Goal: Information Seeking & Learning: Learn about a topic

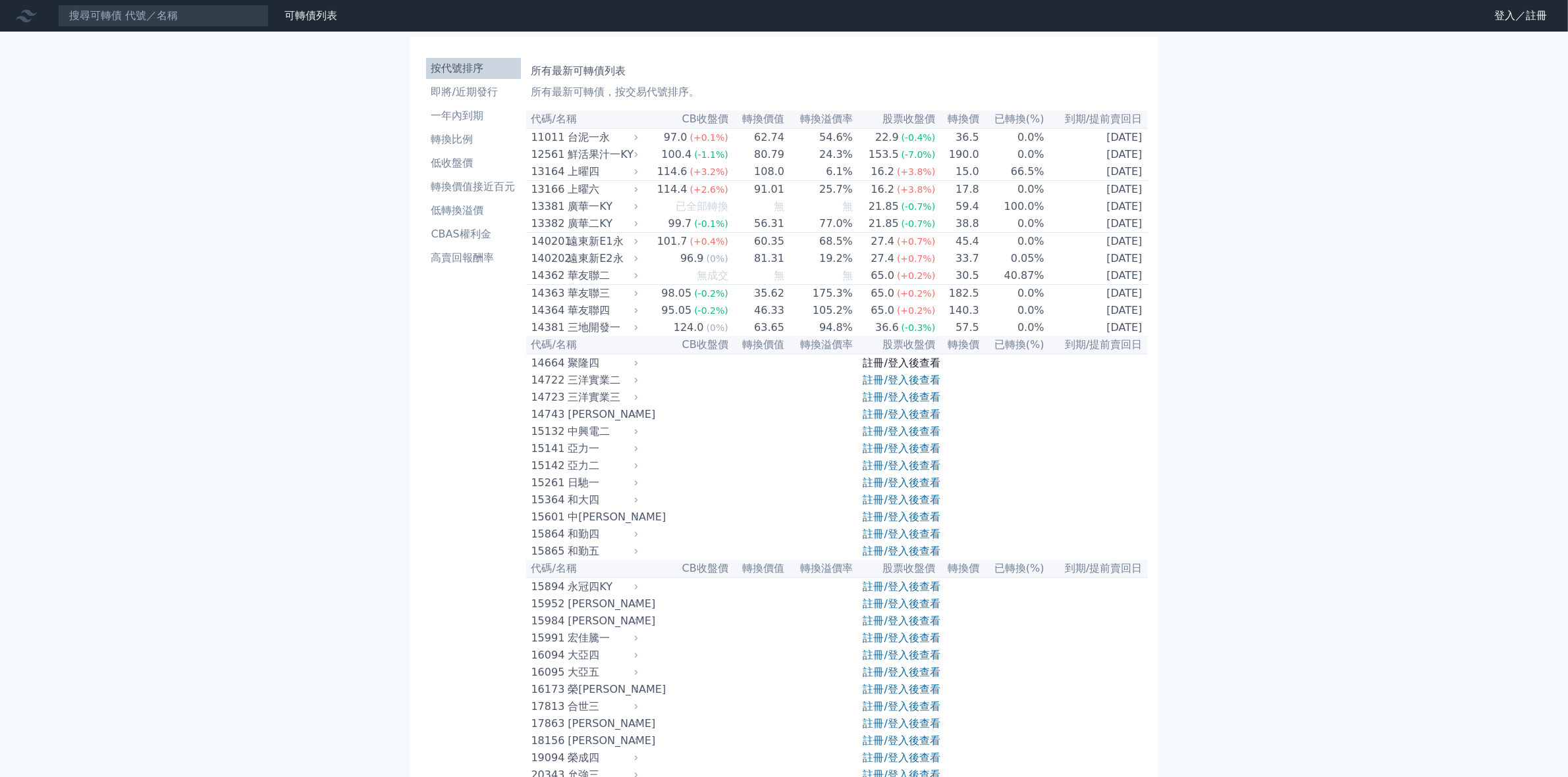
click at [893, 369] on link "註冊/登入後查看" at bounding box center [901, 362] width 77 height 12
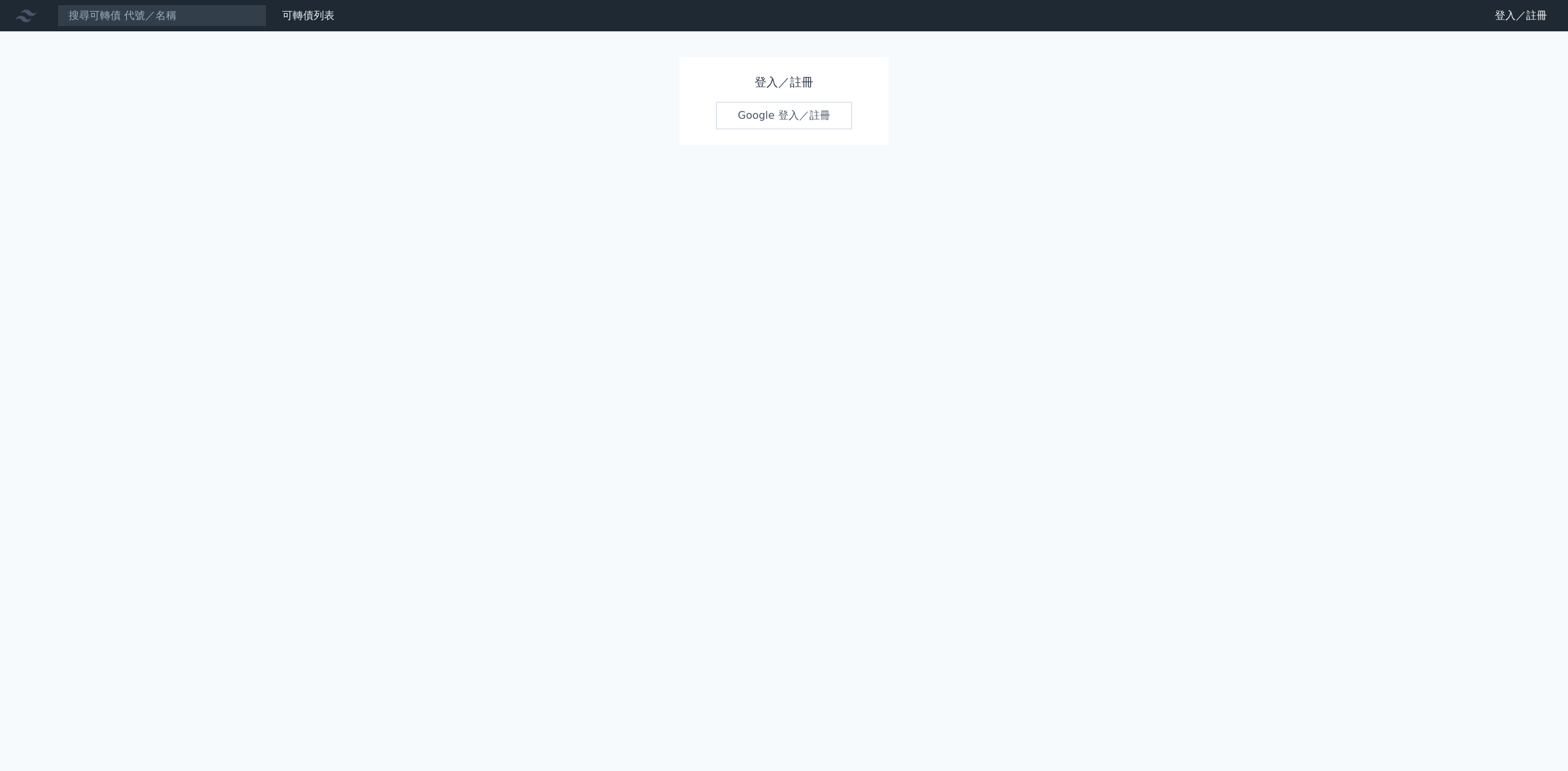
click at [776, 113] on link "Google 登入／註冊" at bounding box center [784, 115] width 136 height 27
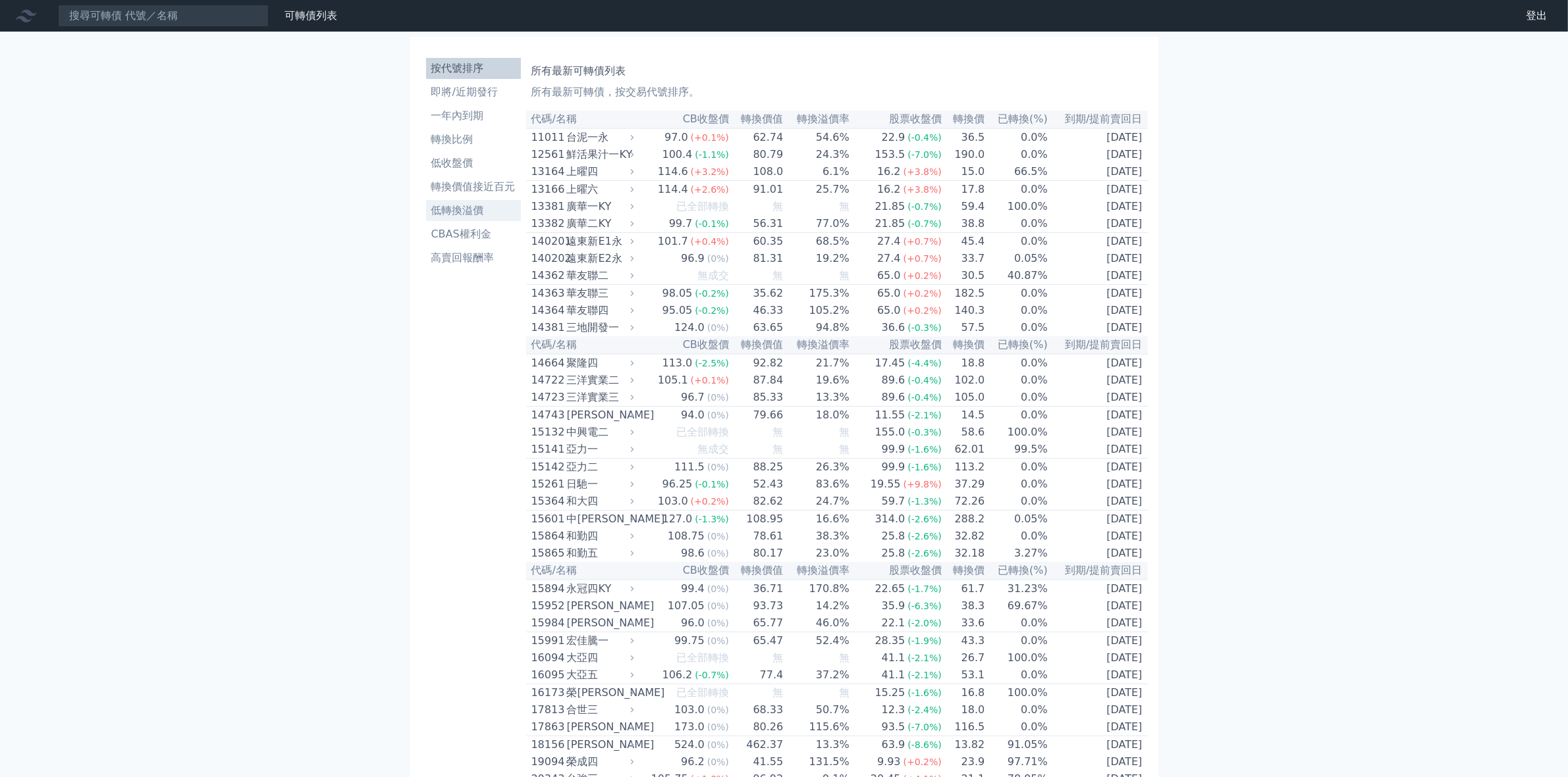
click at [471, 213] on li "低轉換溢價" at bounding box center [474, 210] width 95 height 16
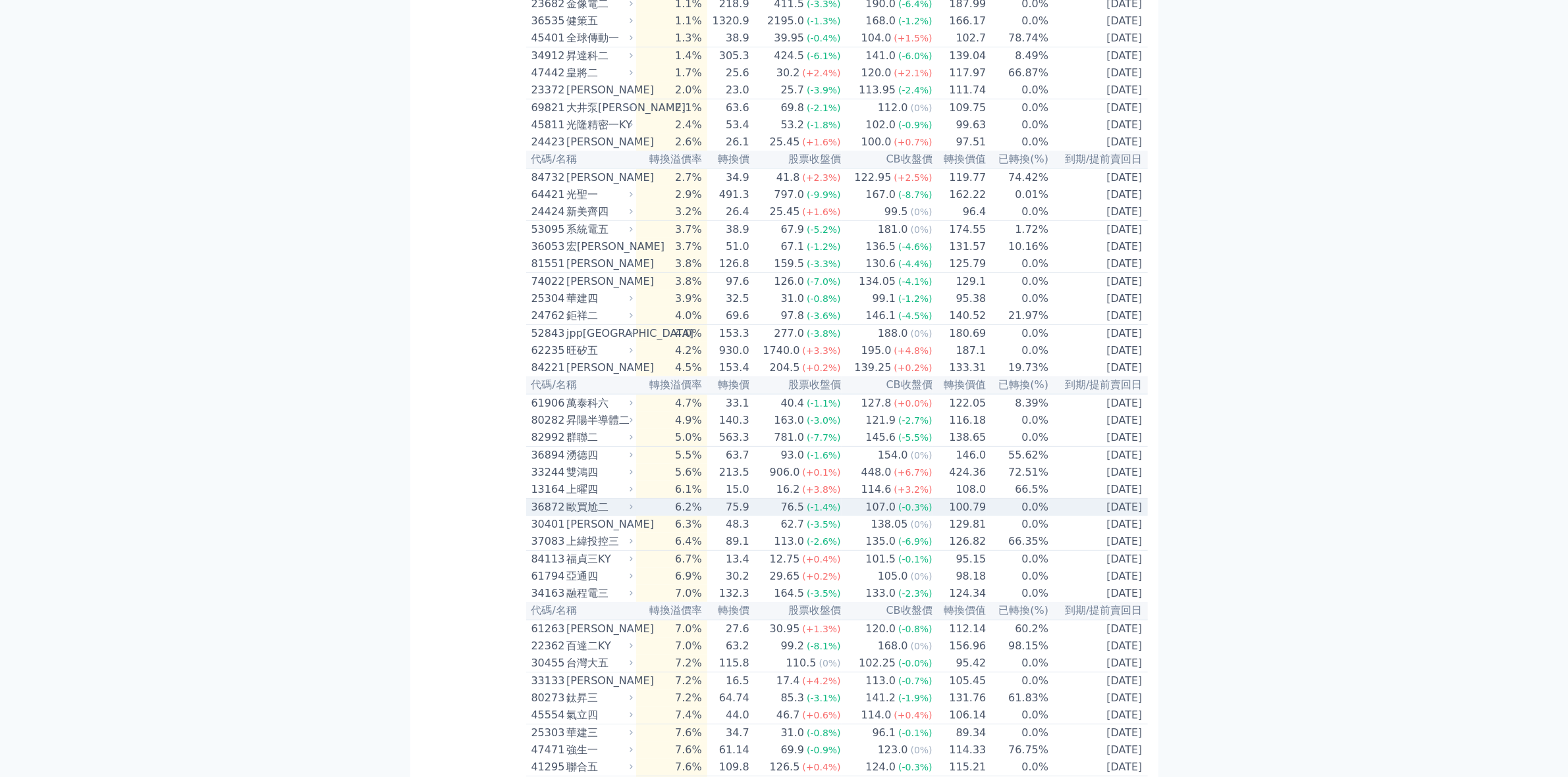
scroll to position [576, 0]
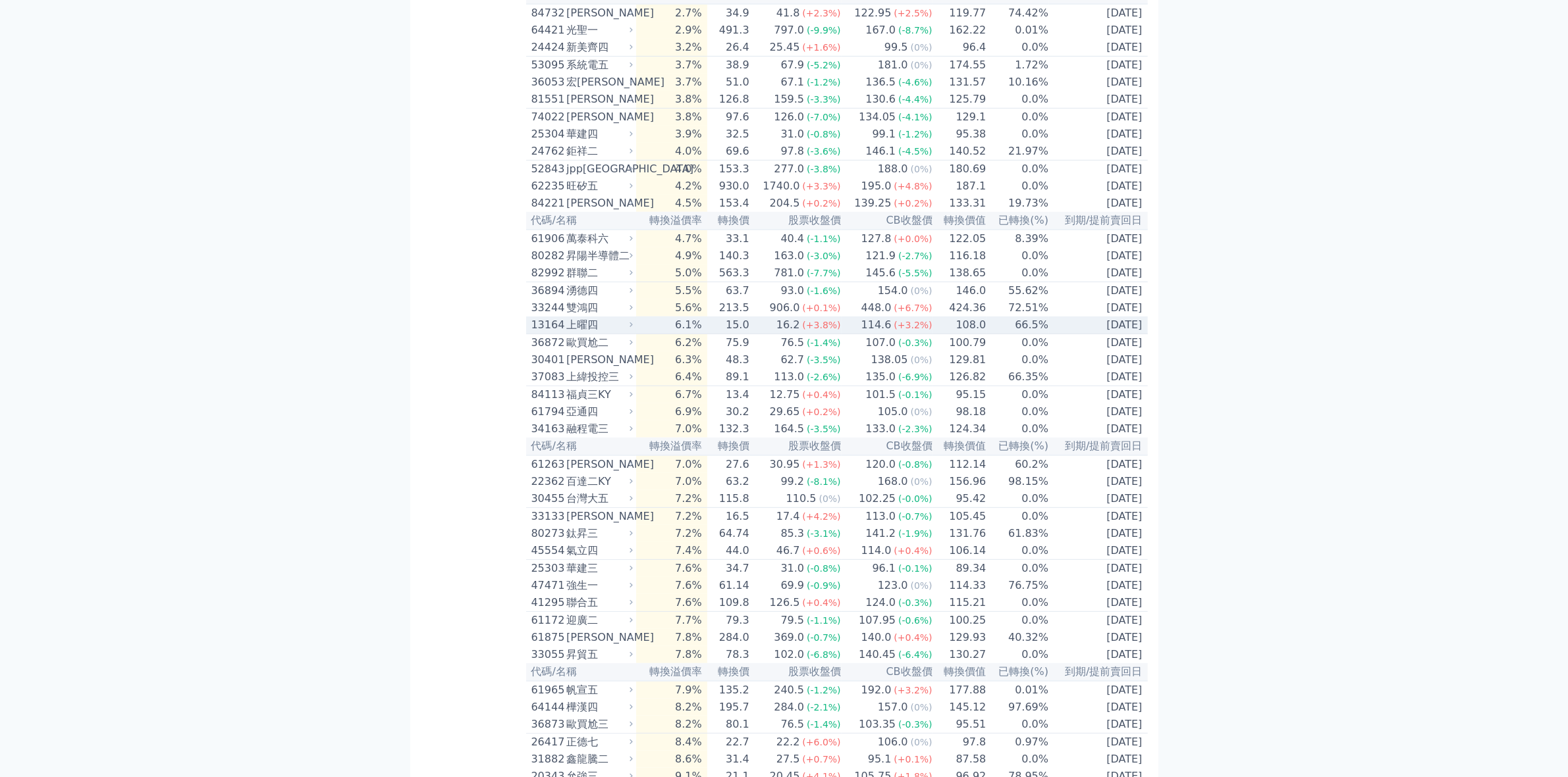
click at [596, 333] on div "上曜四" at bounding box center [598, 325] width 64 height 16
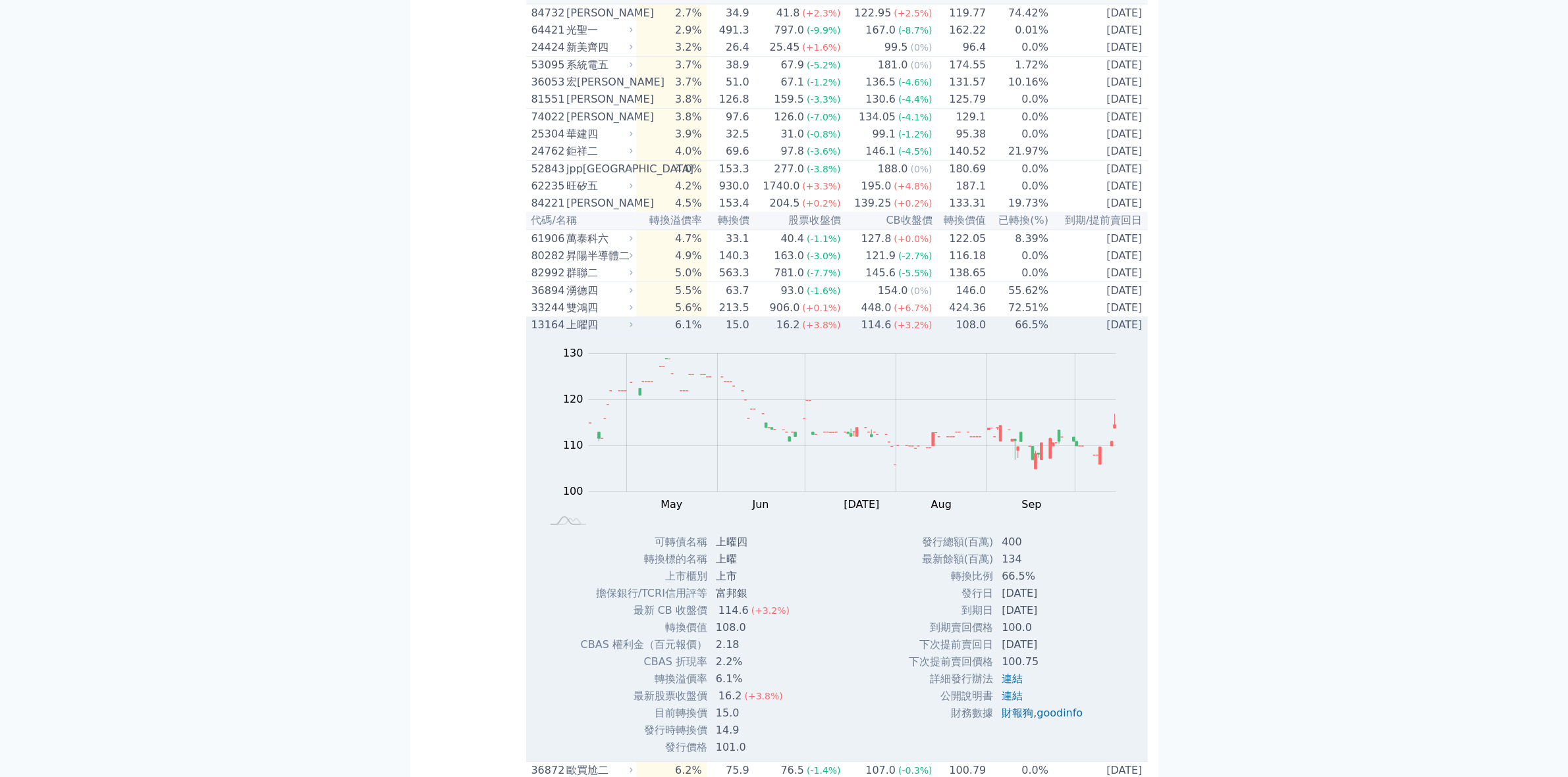
scroll to position [740, 0]
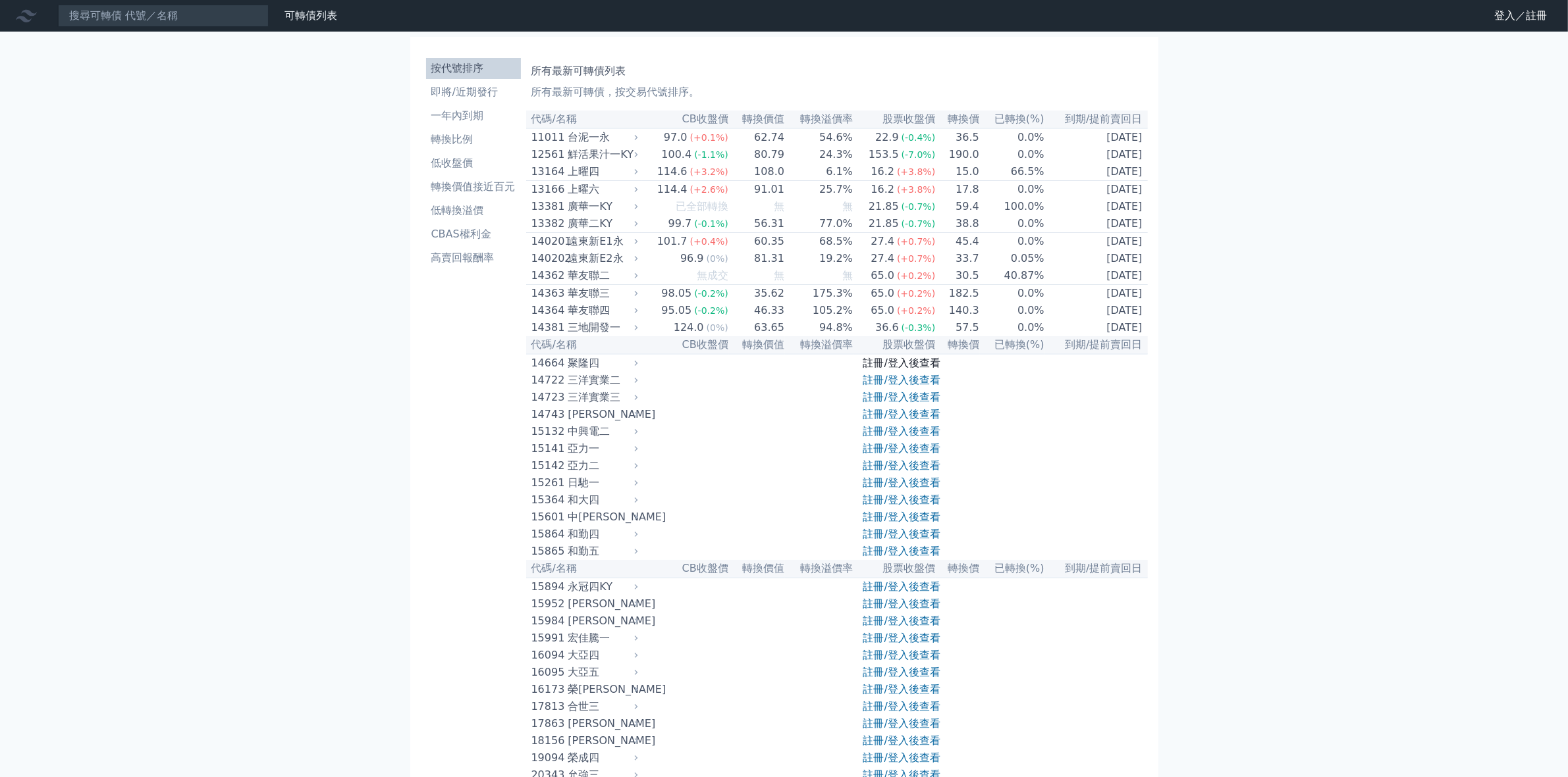
click at [907, 369] on link "註冊/登入後查看" at bounding box center [901, 362] width 77 height 12
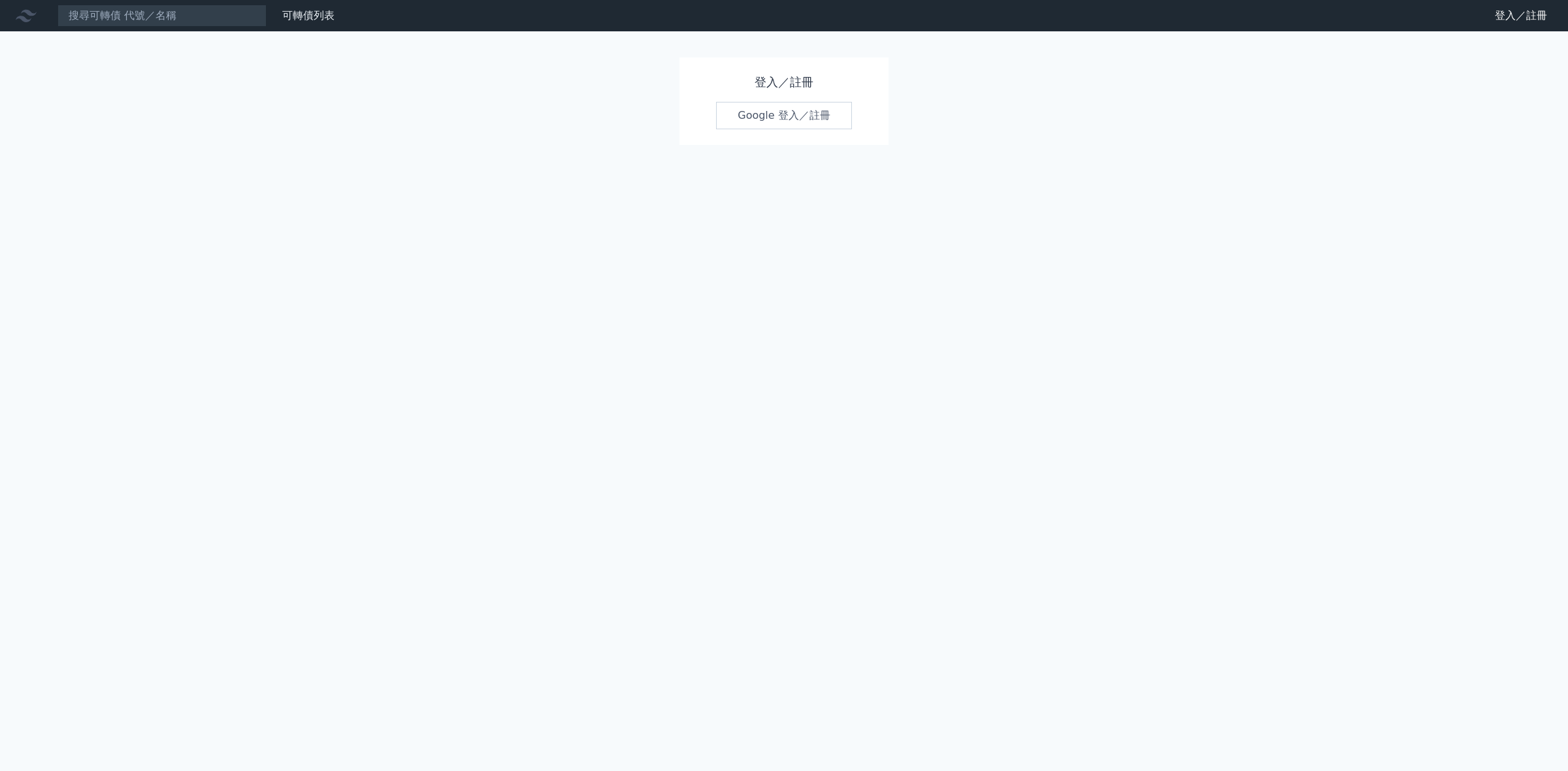
click at [788, 121] on link "Google 登入／註冊" at bounding box center [784, 115] width 136 height 27
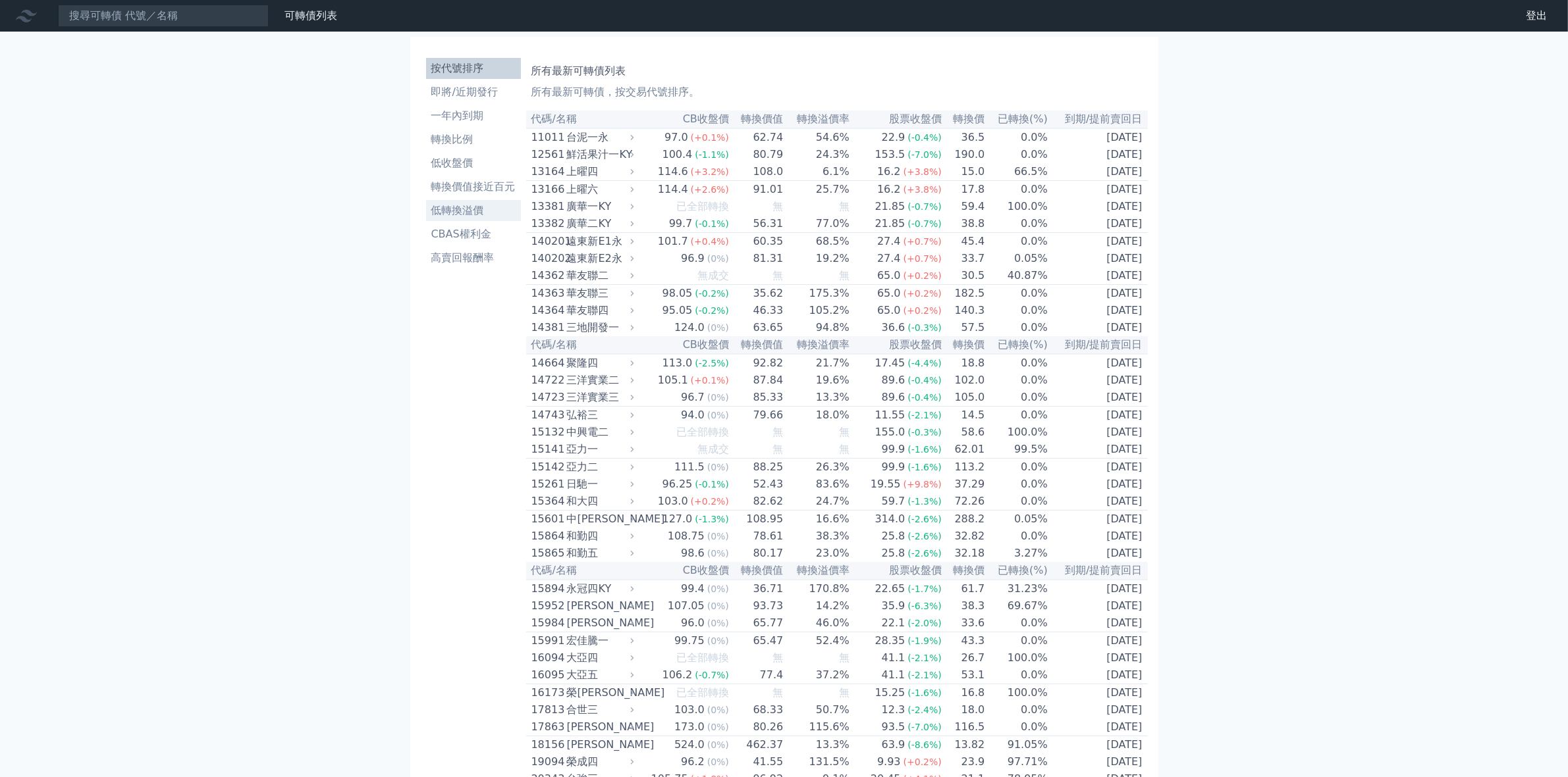
click at [472, 215] on li "低轉換溢價" at bounding box center [474, 210] width 95 height 16
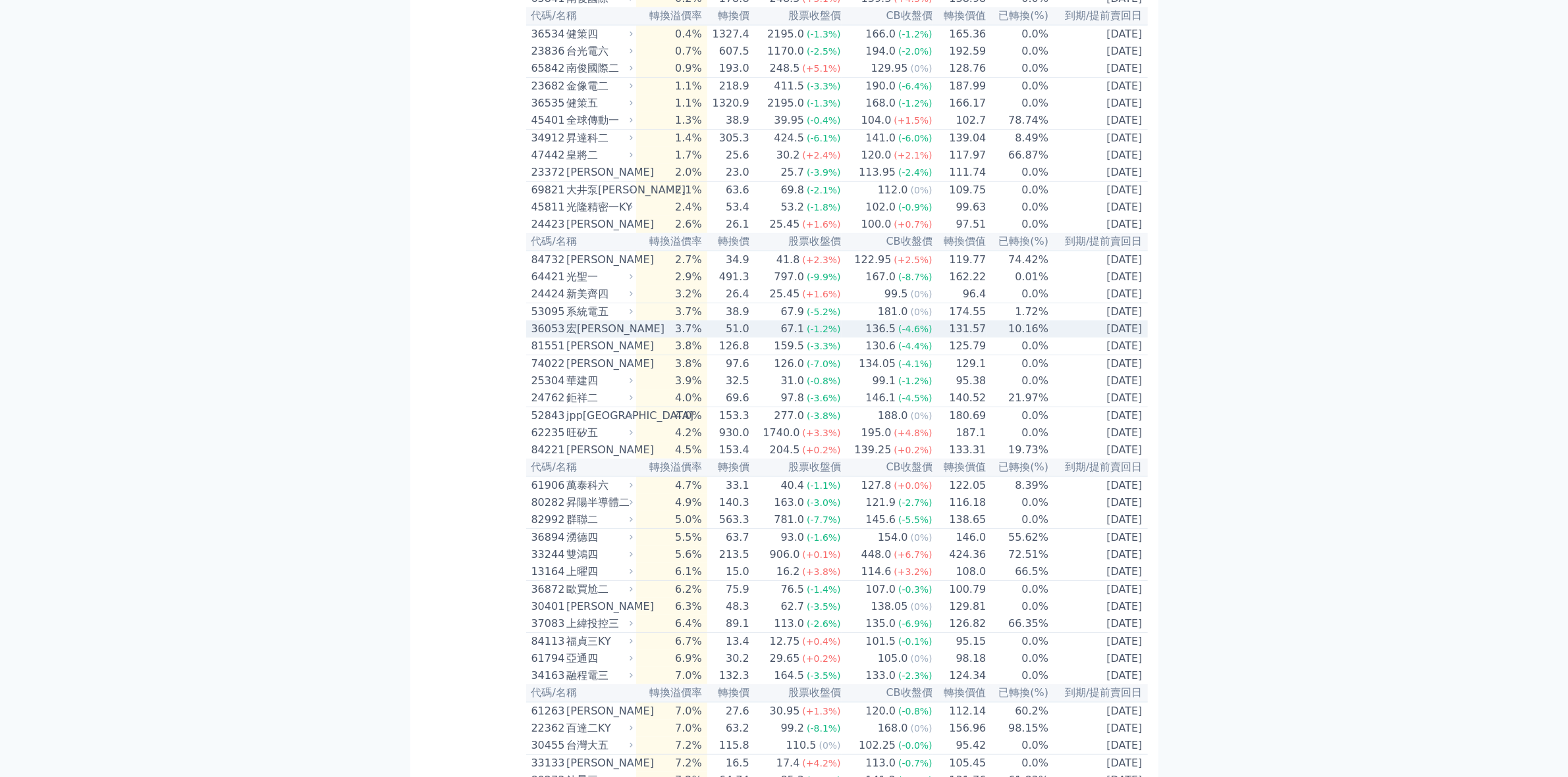
scroll to position [576, 0]
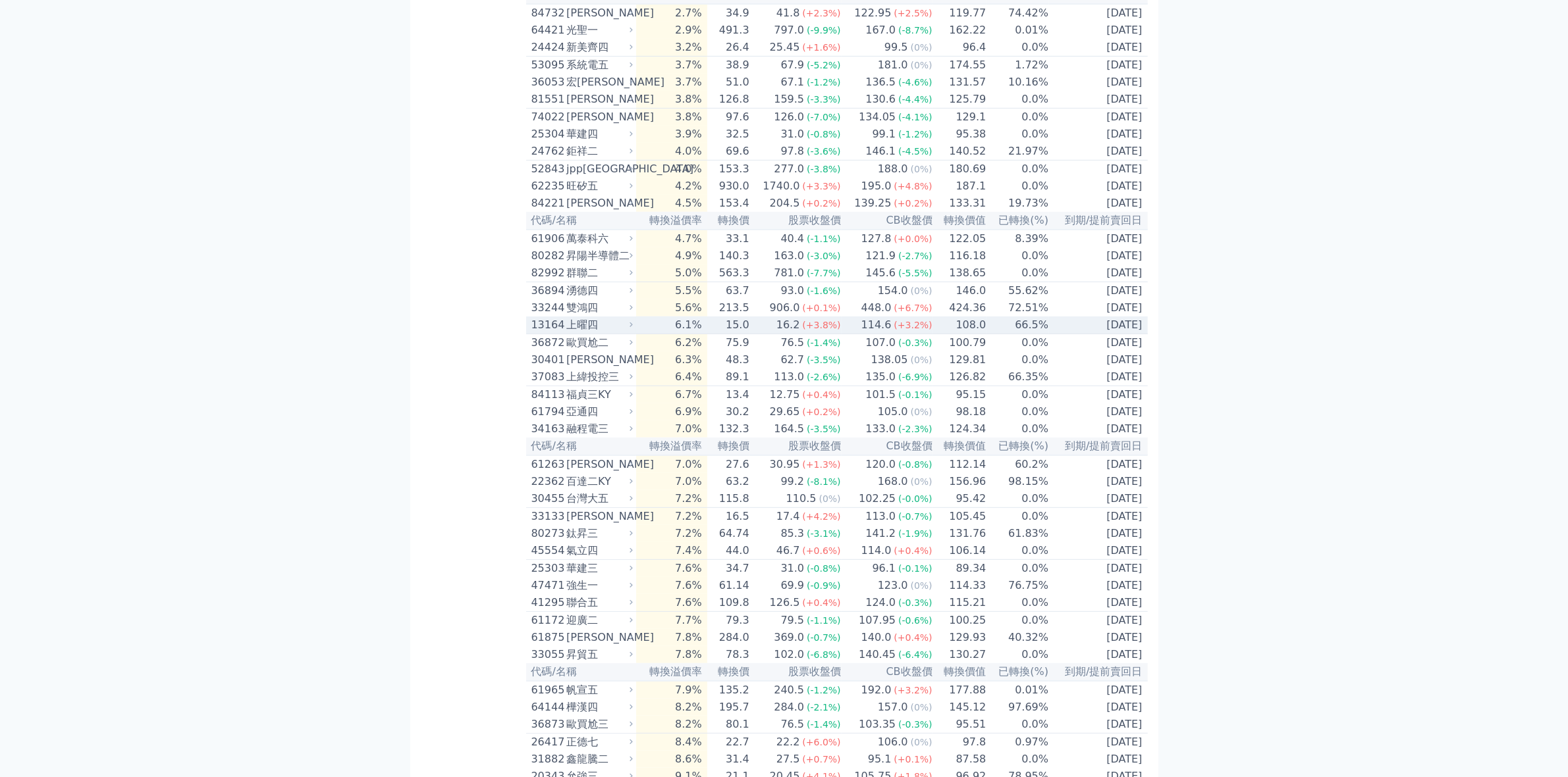
click at [584, 333] on div "上曜四" at bounding box center [598, 325] width 64 height 16
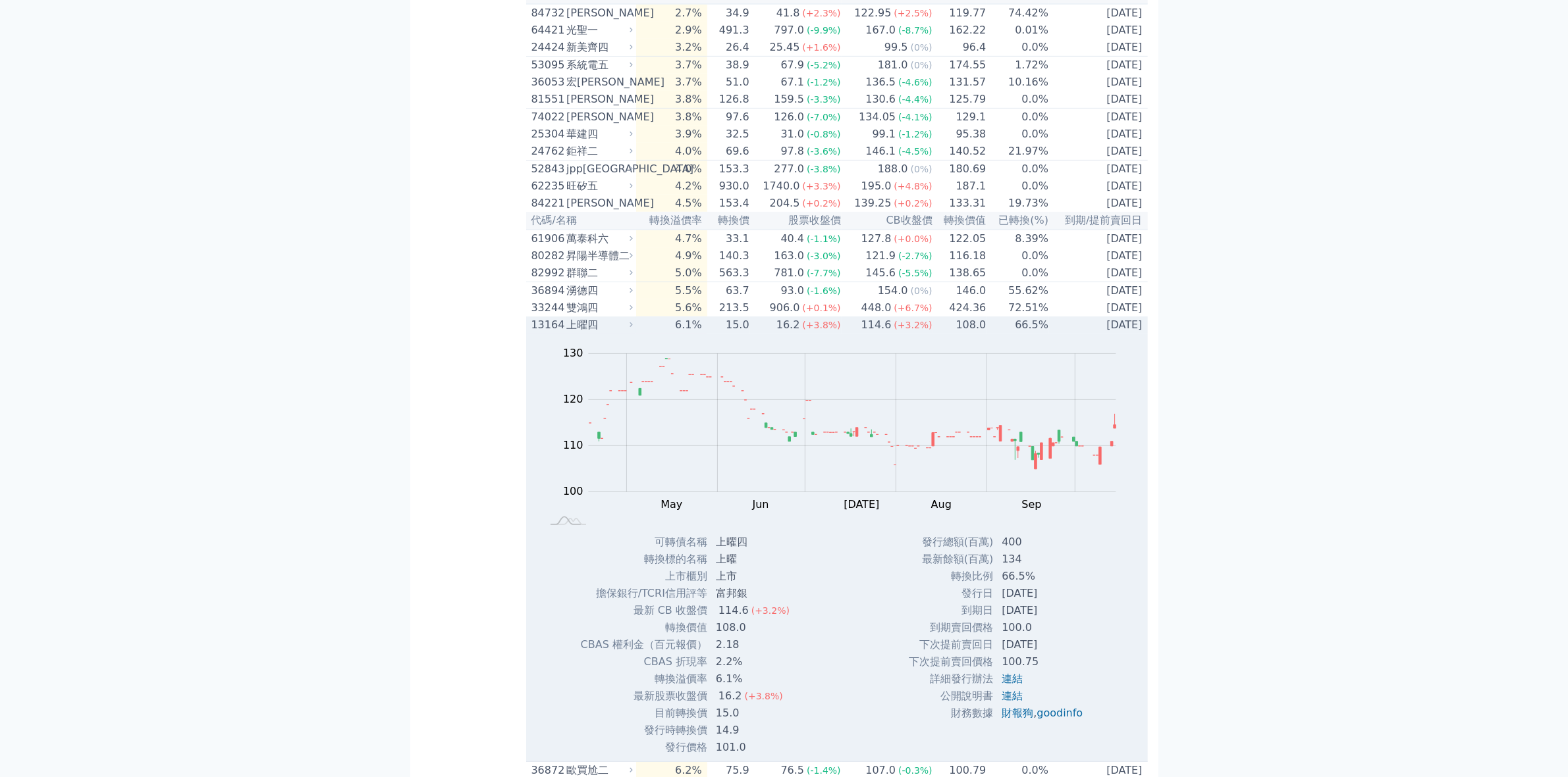
scroll to position [823, 0]
